Goal: Information Seeking & Learning: Learn about a topic

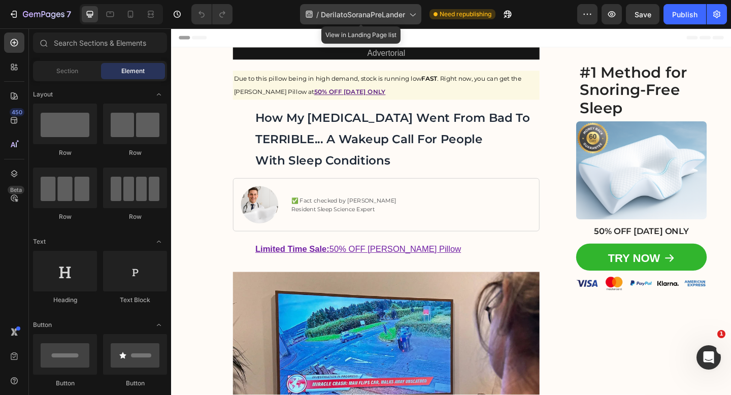
click at [382, 16] on span "DerilatoSoranaPreLander" at bounding box center [363, 14] width 84 height 11
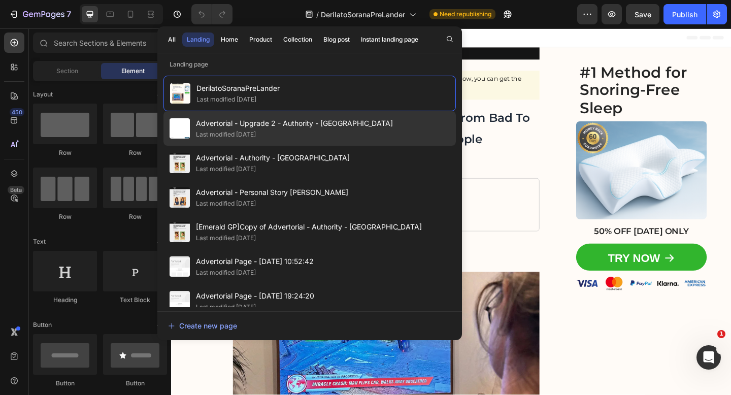
click at [346, 137] on div "Advertorial - Upgrade 2 - Authority - [GEOGRAPHIC_DATA] Last modified [DATE]" at bounding box center [309, 128] width 292 height 35
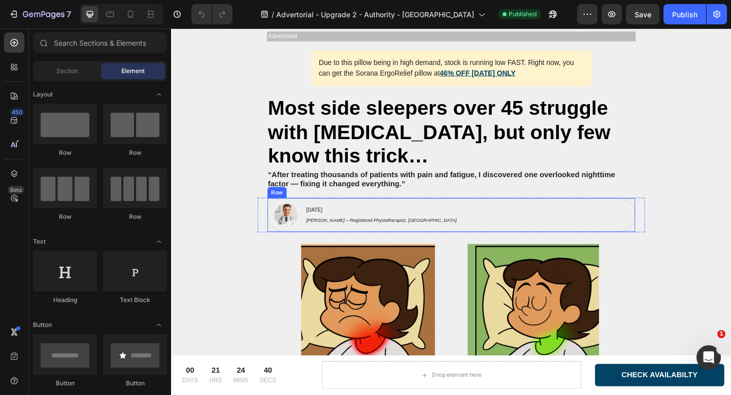
scroll to position [37, 0]
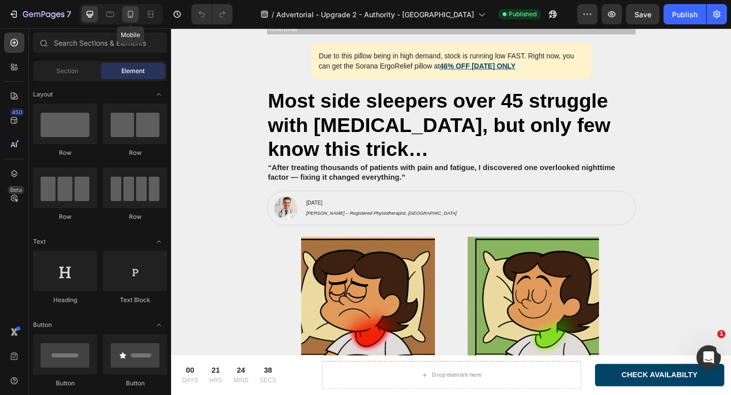
click at [126, 16] on icon at bounding box center [130, 14] width 10 height 10
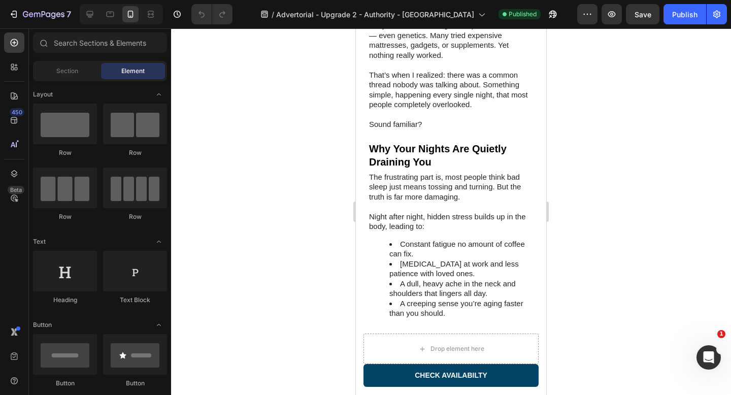
scroll to position [432, 0]
click at [284, 137] on div at bounding box center [451, 211] width 560 height 367
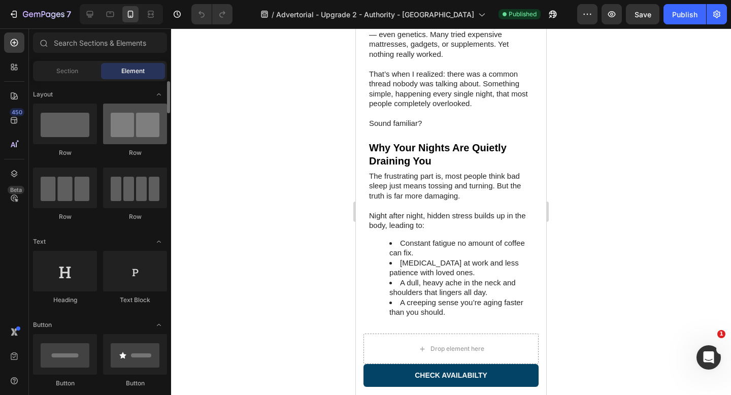
click at [153, 130] on div at bounding box center [135, 124] width 64 height 41
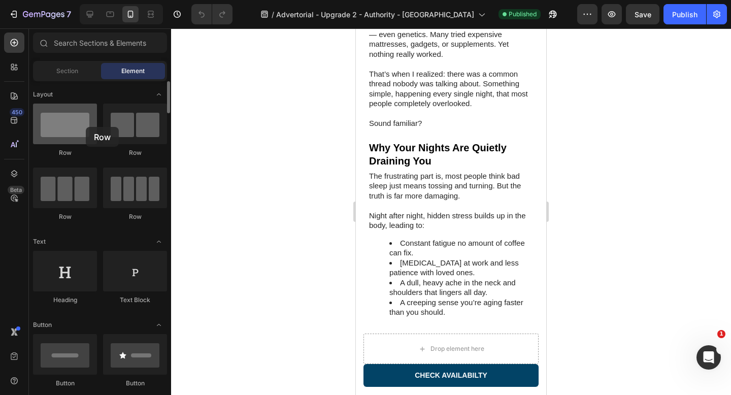
click at [86, 127] on div at bounding box center [65, 124] width 64 height 41
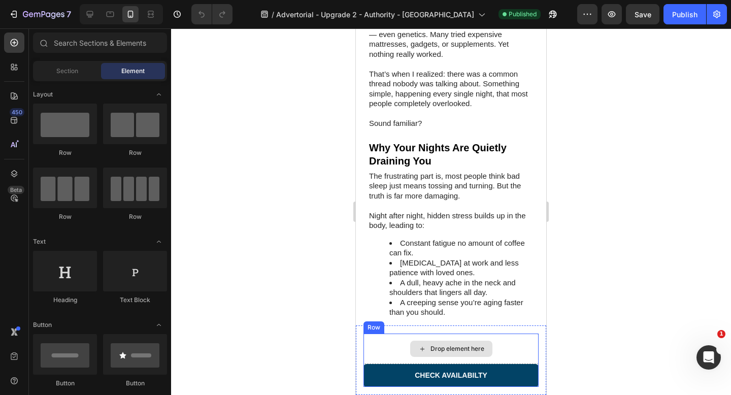
click at [396, 334] on div "Drop element here" at bounding box center [451, 349] width 175 height 30
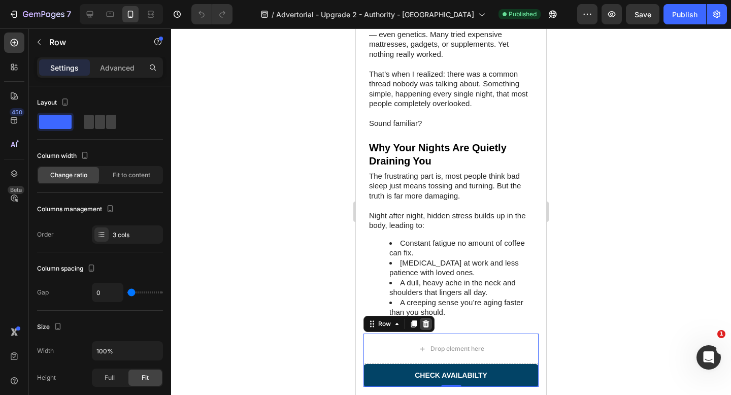
click at [428, 324] on icon at bounding box center [426, 323] width 7 height 7
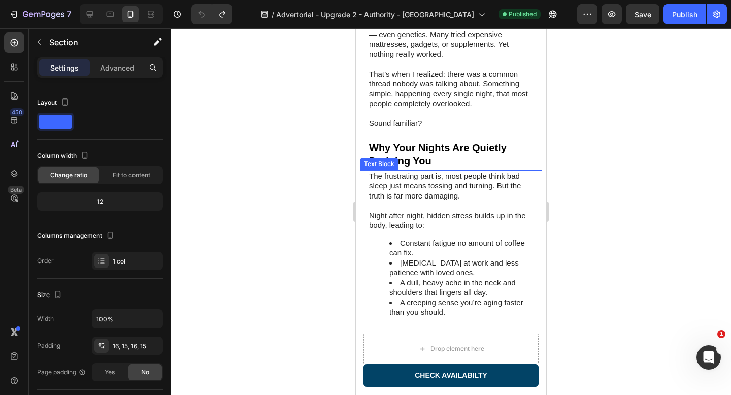
click at [383, 332] on div "00 DAYS 21 HRS 24 MINS 09 SECS CountDown Timer Drop element here CHECK AVAILABI…" at bounding box center [451, 360] width 190 height 70
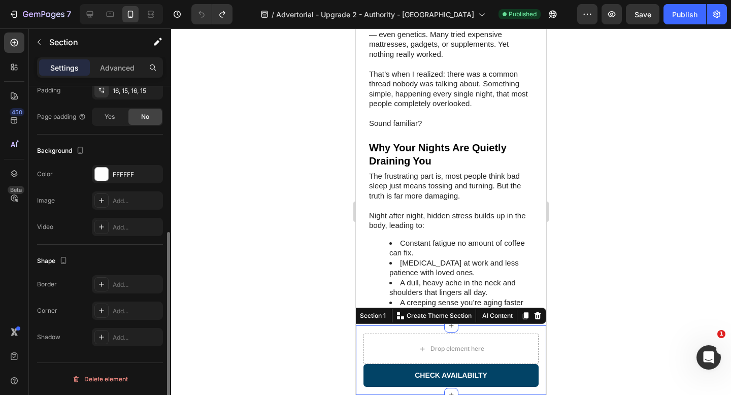
scroll to position [0, 0]
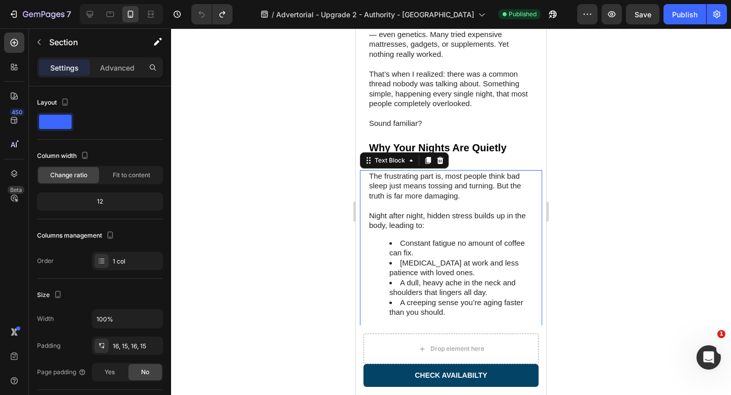
click at [452, 258] on li "[MEDICAL_DATA] at work and less patience with loved ones." at bounding box center [461, 268] width 144 height 20
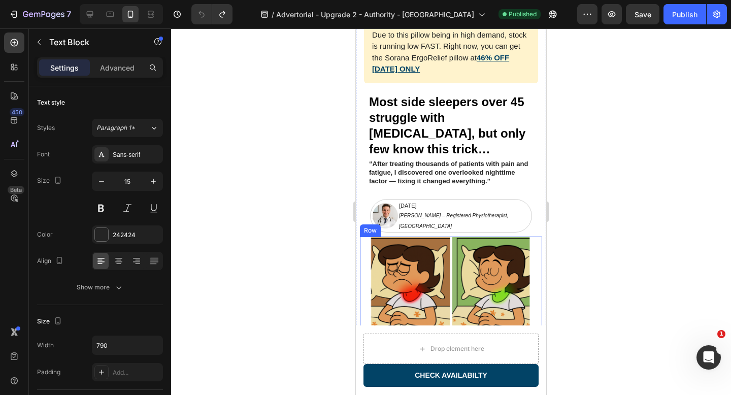
scroll to position [52, 0]
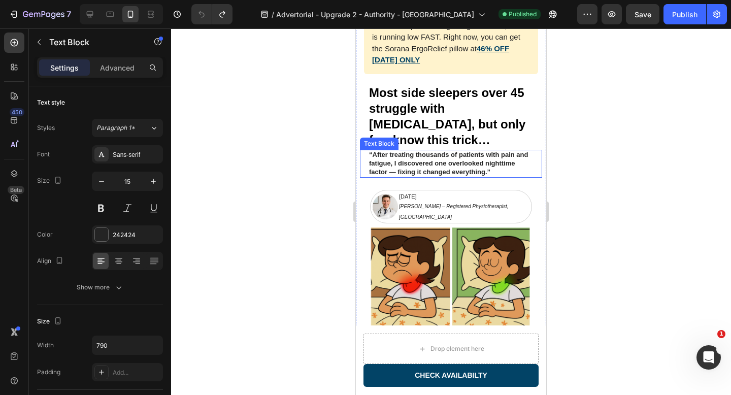
click at [504, 151] on p "“After treating thousands of patients with pain and fatigue, I discovered one o…" at bounding box center [451, 164] width 164 height 26
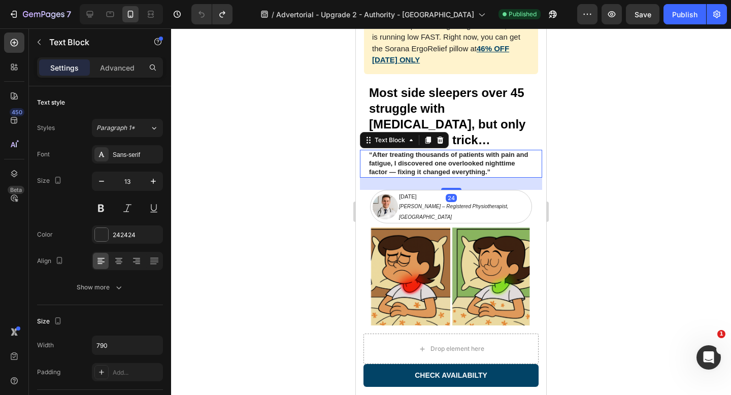
click at [504, 151] on p "“After treating thousands of patients with pain and fatigue, I discovered one o…" at bounding box center [451, 164] width 164 height 26
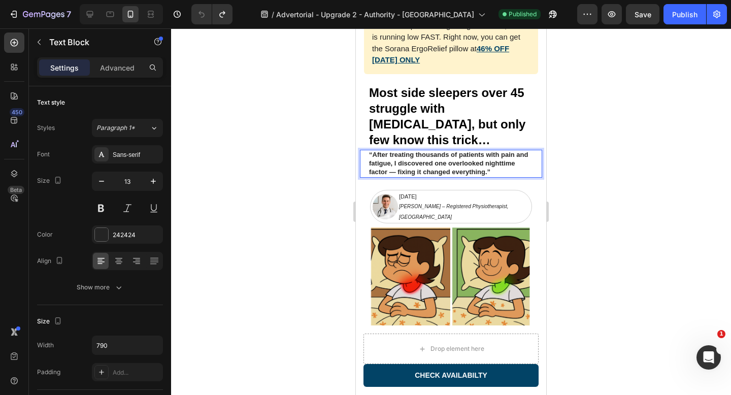
click at [377, 151] on p "“After treating thousands of patients with pain and fatigue, I discovered one o…" at bounding box center [451, 164] width 164 height 26
click at [510, 151] on p "“After treating thousands of patients with pain and fatigue, I discovered one o…" at bounding box center [451, 164] width 164 height 26
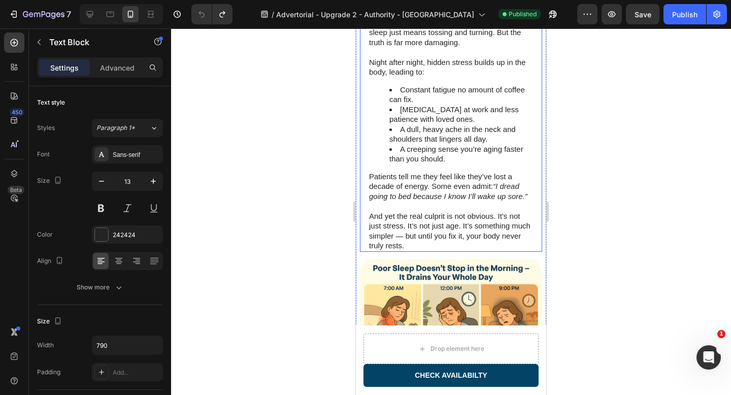
scroll to position [602, 0]
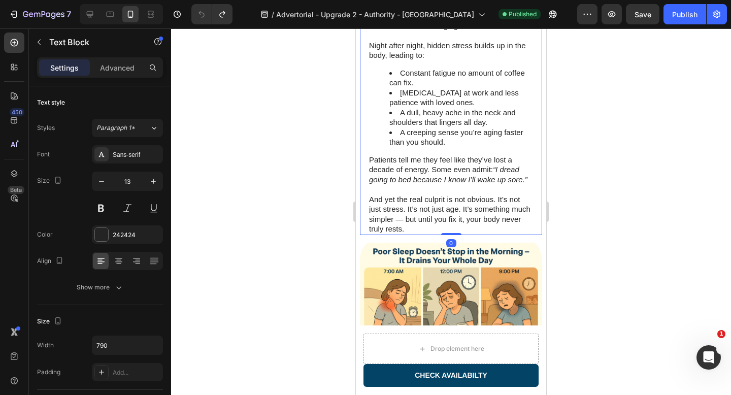
click at [427, 155] on p "Patients tell me they feel like they’ve lost a decade of energy. Some even admi…" at bounding box center [451, 175] width 164 height 40
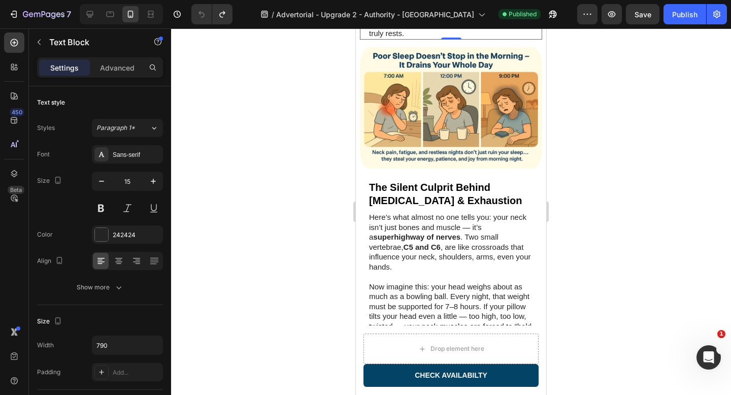
scroll to position [797, 0]
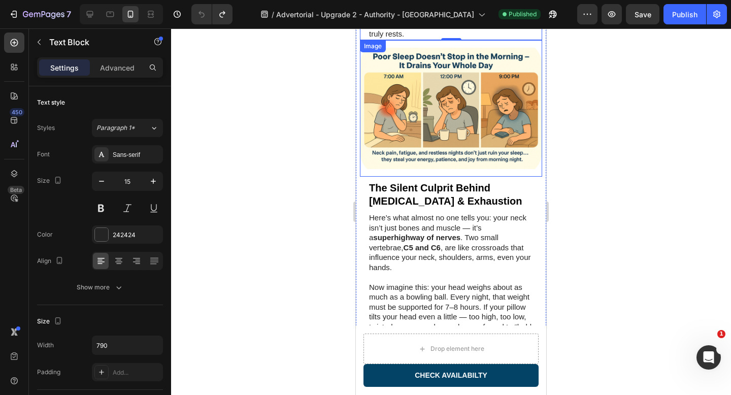
click at [396, 213] on p "Here’s what almost no one tells you: your neck isn’t just bones and muscle — it…" at bounding box center [451, 242] width 164 height 59
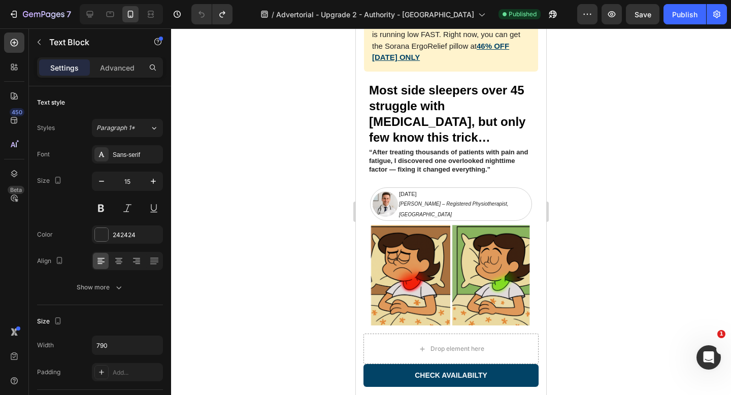
scroll to position [0, 0]
